Goal: Information Seeking & Learning: Learn about a topic

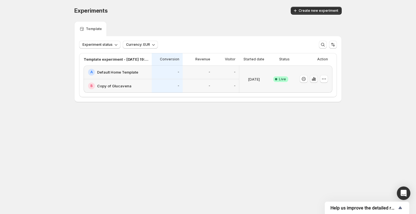
click at [313, 78] on icon "button" at bounding box center [313, 79] width 1 height 4
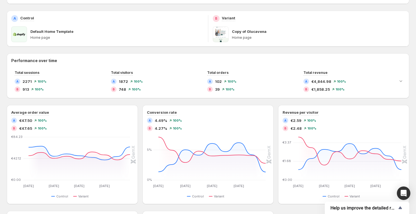
scroll to position [78, 0]
drag, startPoint x: 165, startPoint y: 121, endPoint x: 154, endPoint y: 120, distance: 11.0
click at [154, 120] on div "A 4.49%" at bounding box center [157, 120] width 20 height 6
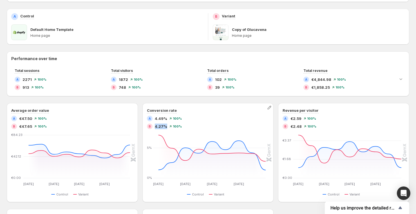
drag, startPoint x: 154, startPoint y: 125, endPoint x: 168, endPoint y: 126, distance: 13.2
click at [166, 125] on span "4.27%" at bounding box center [161, 127] width 12 height 6
click at [197, 100] on div "Performance over time Total sessions A 2271 100 % B 913 100 % Total visitors A …" at bounding box center [208, 185] width 402 height 268
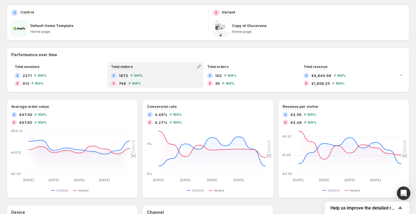
scroll to position [84, 0]
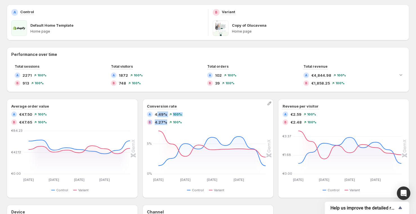
drag, startPoint x: 166, startPoint y: 122, endPoint x: 156, endPoint y: 119, distance: 11.1
click at [156, 116] on div "A 4.49% 100 % B 4.27% 100 %" at bounding box center [208, 119] width 122 height 14
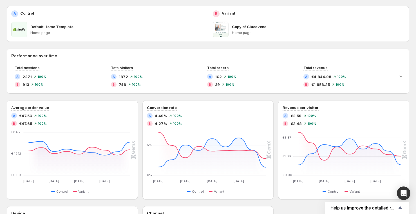
click at [147, 98] on div "Performance over time Total sessions A 2271 100 % B 913 100 % Total visitors A …" at bounding box center [208, 183] width 402 height 268
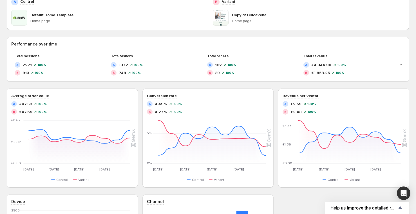
scroll to position [96, 0]
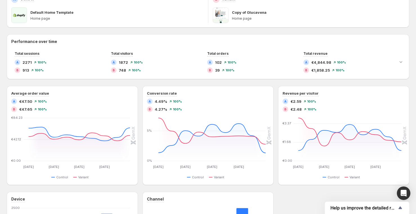
click at [141, 83] on div "Performance over time Total sessions A 2271 100 % B 913 100 % Total visitors A …" at bounding box center [208, 168] width 402 height 268
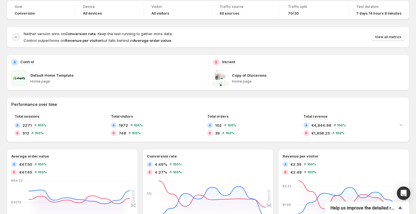
scroll to position [0, 0]
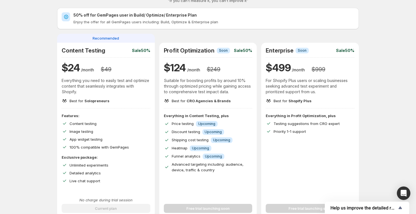
scroll to position [18, 0]
drag, startPoint x: 110, startPoint y: 69, endPoint x: 101, endPoint y: 70, distance: 8.8
click at [102, 69] on h3 "$ 49" at bounding box center [106, 69] width 10 height 7
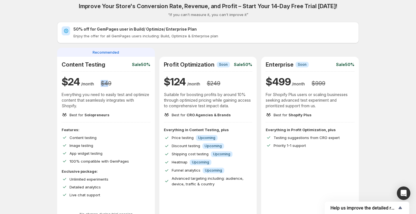
scroll to position [6, 0]
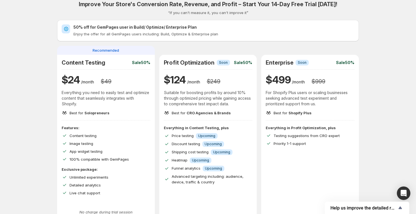
click at [48, 105] on div "Improve Your Store's Conversion Rate, Revenue, and Profit – Start Your 14-Day F…" at bounding box center [208, 194] width 402 height 401
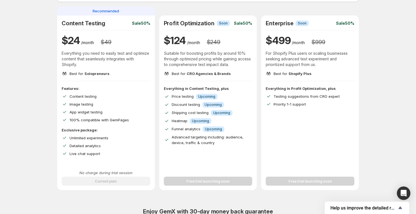
scroll to position [45, 0]
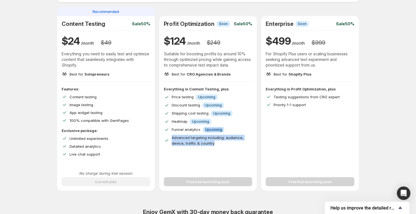
drag, startPoint x: 222, startPoint y: 142, endPoint x: 199, endPoint y: 124, distance: 29.2
click at [202, 126] on div "Everything in Content Testing, plus Price testing Info Upcoming Discount testin…" at bounding box center [208, 116] width 89 height 60
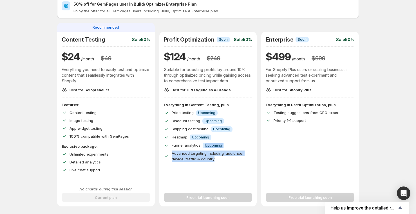
scroll to position [0, 0]
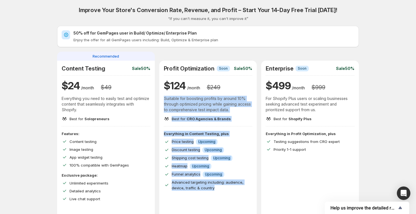
drag, startPoint x: 165, startPoint y: 99, endPoint x: 240, endPoint y: 190, distance: 117.9
click at [238, 190] on div "Profit Optimization Info Soon Sale 50% $ 124 /month $ 249 Suitable for boosting…" at bounding box center [208, 148] width 98 height 175
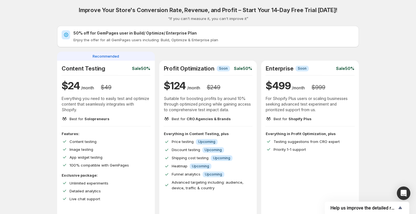
click at [251, 190] on p "Advanced targeting including: audience, device, traffic & country" at bounding box center [212, 185] width 81 height 11
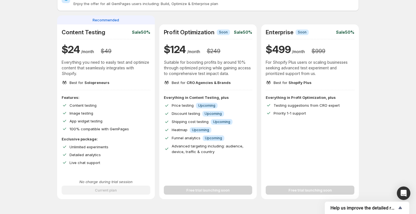
click at [183, 131] on span "Heatmap" at bounding box center [180, 130] width 16 height 5
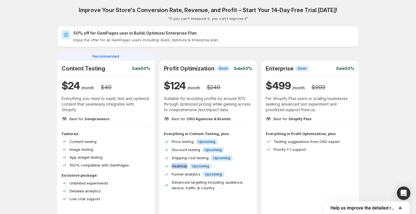
scroll to position [3, 0]
